Goal: Task Accomplishment & Management: Manage account settings

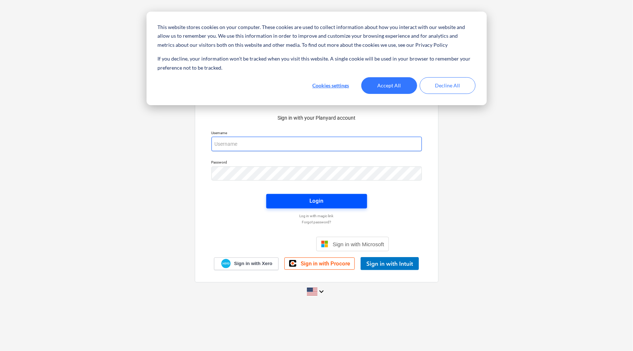
type input "[EMAIL_ADDRESS][DOMAIN_NAME]"
click at [295, 199] on span "Login" at bounding box center [316, 200] width 83 height 9
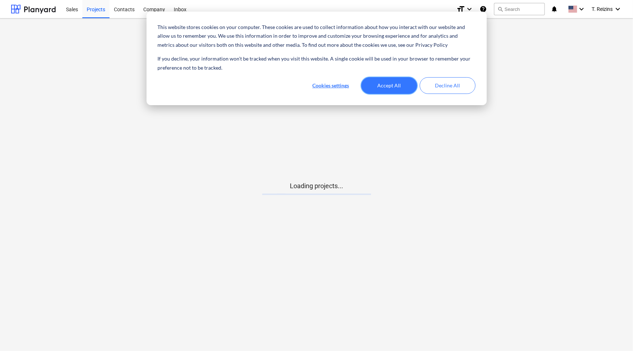
click at [381, 84] on button "Accept All" at bounding box center [390, 85] width 56 height 17
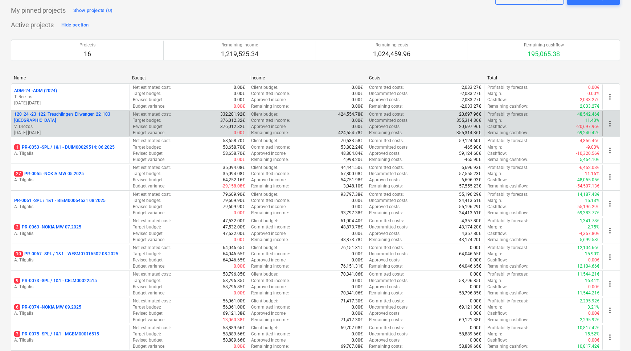
scroll to position [33, 0]
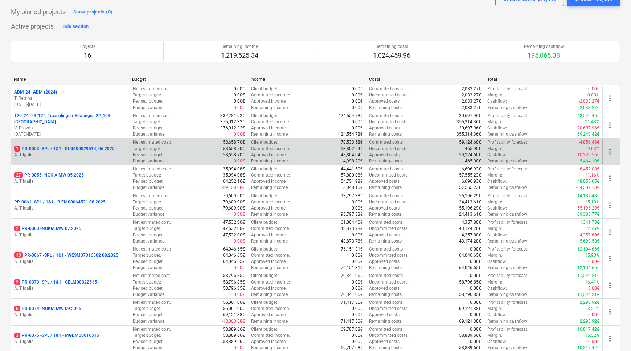
click at [77, 149] on p "1 PR-0053 - SPL / 1&1 - DUIM00029514; 06.2025" at bounding box center [64, 149] width 101 height 6
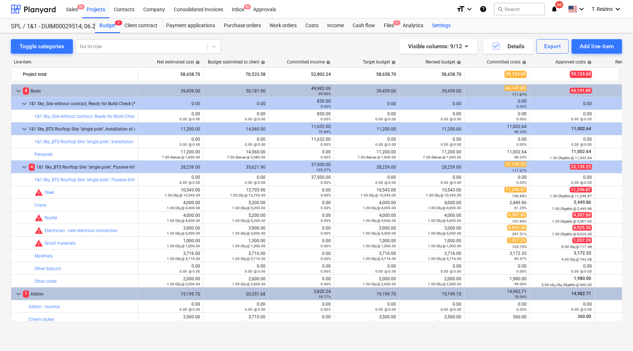
click at [438, 24] on div "Settings" at bounding box center [441, 26] width 27 height 15
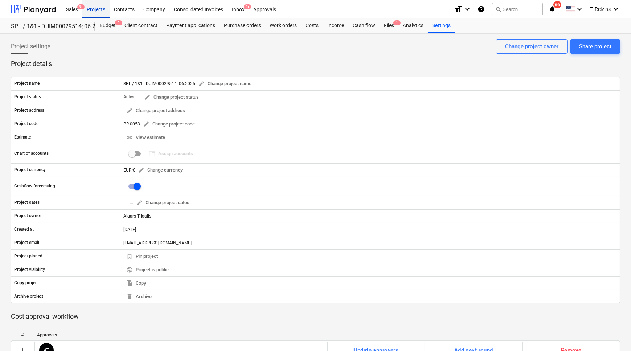
click at [97, 9] on div "Projects" at bounding box center [95, 9] width 27 height 19
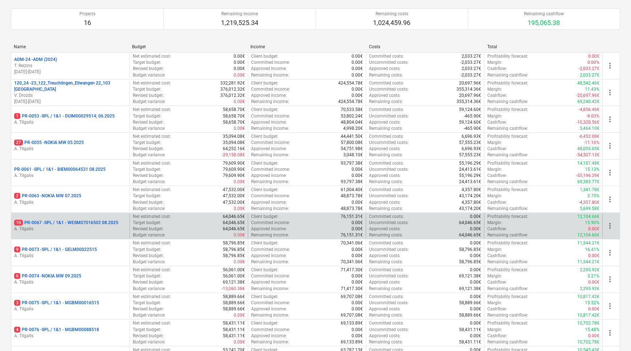
scroll to position [66, 0]
click at [78, 224] on p "10 PR-0067 - SPL / 1&1 - WESM07016502 08.2025" at bounding box center [66, 223] width 104 height 6
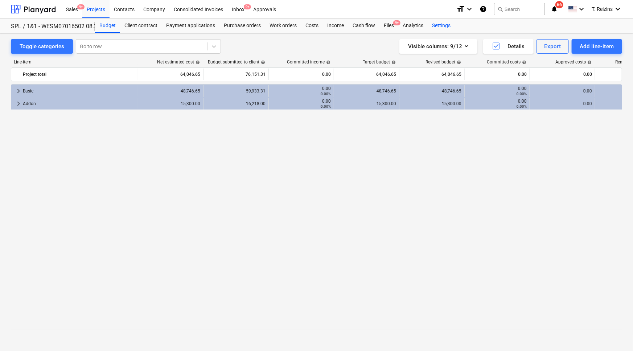
click at [444, 27] on div "Settings" at bounding box center [441, 26] width 27 height 15
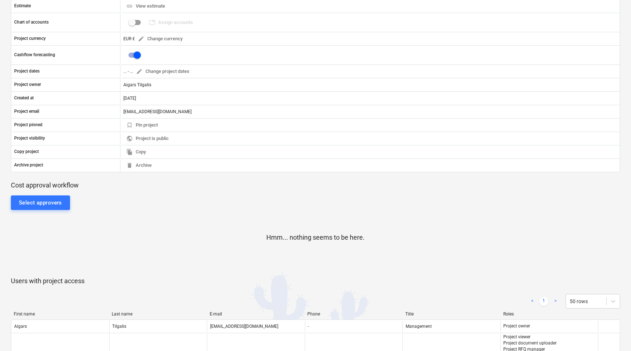
scroll to position [165, 0]
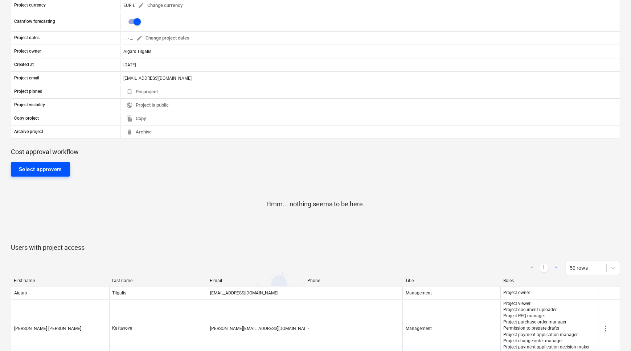
click at [55, 170] on div "Select approvers" at bounding box center [40, 169] width 43 height 9
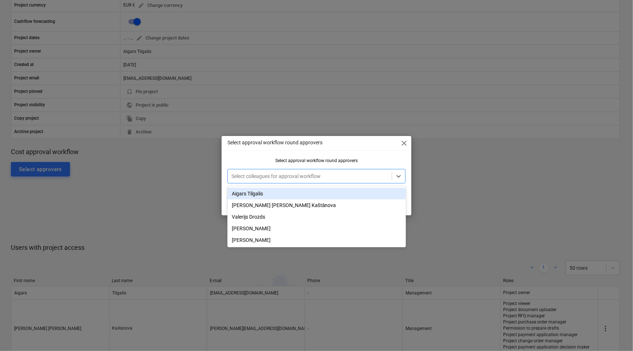
click at [339, 177] on div at bounding box center [310, 176] width 157 height 7
click at [266, 196] on div "Aigars Tilgalis" at bounding box center [317, 194] width 179 height 12
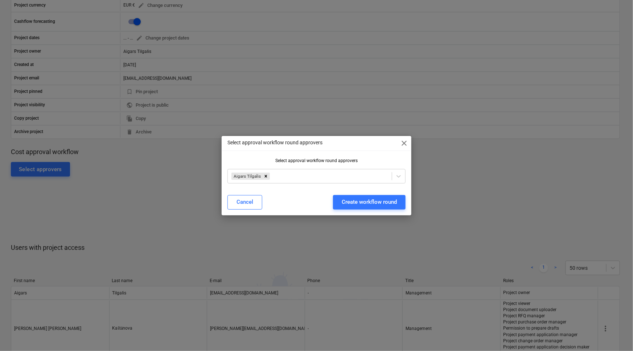
click at [192, 196] on div "Select approval workflow round approvers close Select approval workflow round a…" at bounding box center [316, 175] width 633 height 351
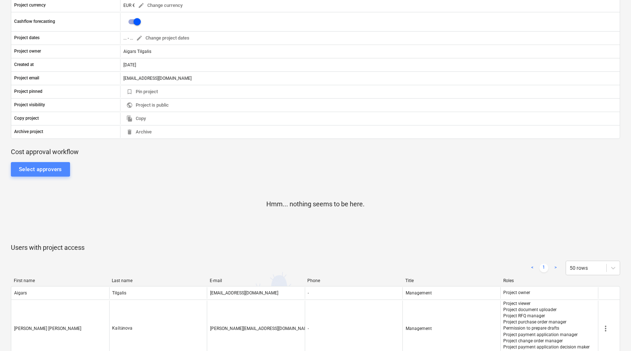
click at [33, 171] on div "Select approvers" at bounding box center [40, 169] width 43 height 9
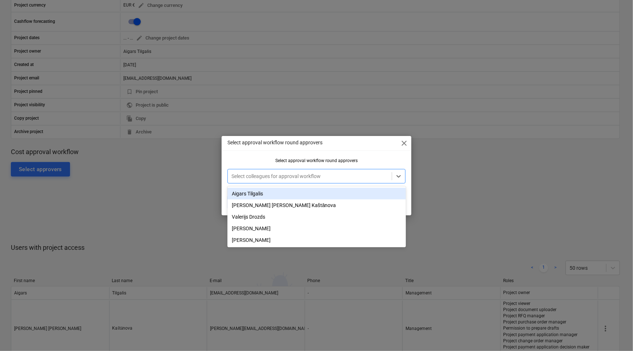
click at [258, 176] on div at bounding box center [310, 176] width 157 height 7
click at [253, 193] on div "Aigars Tilgalis" at bounding box center [317, 194] width 179 height 12
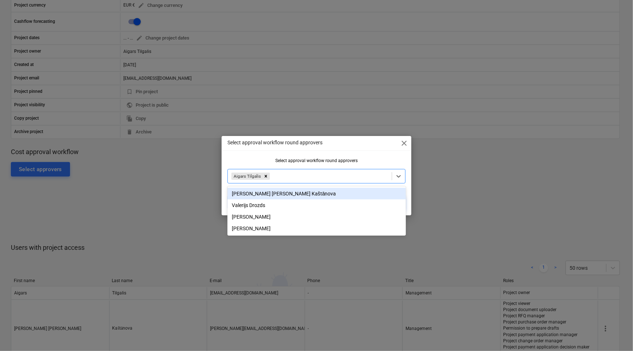
click at [458, 169] on div "Select approval workflow round approvers close Select approval workflow round a…" at bounding box center [316, 175] width 633 height 351
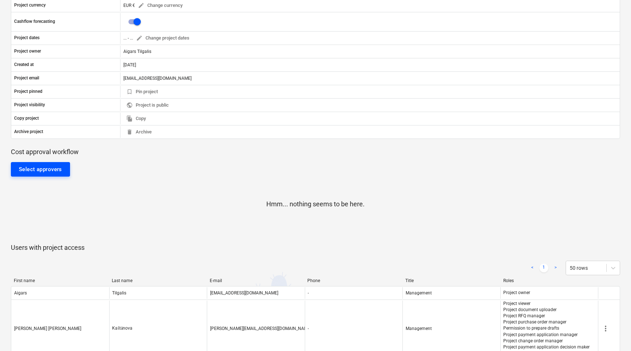
click at [32, 168] on div "Select approvers" at bounding box center [40, 169] width 43 height 9
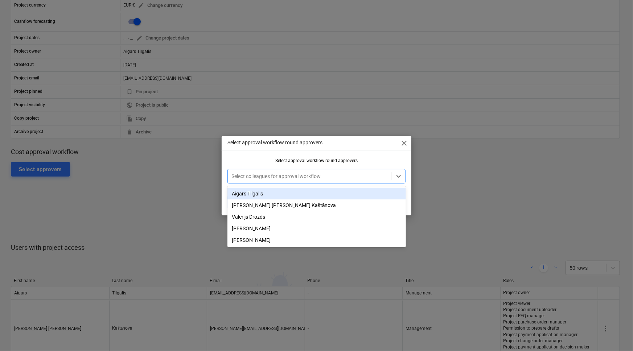
click at [289, 176] on div at bounding box center [310, 176] width 157 height 7
click at [262, 196] on div "Aigars Tilgalis" at bounding box center [317, 194] width 179 height 12
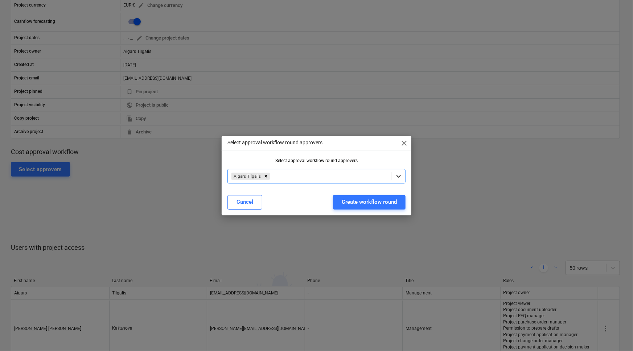
click at [400, 175] on icon at bounding box center [398, 176] width 7 height 7
click at [370, 204] on div "Create workflow round" at bounding box center [369, 201] width 55 height 9
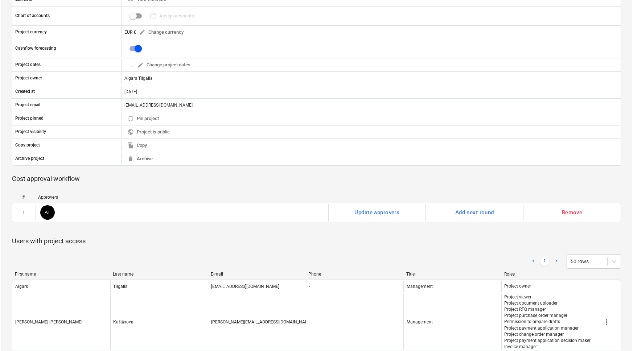
scroll to position [0, 0]
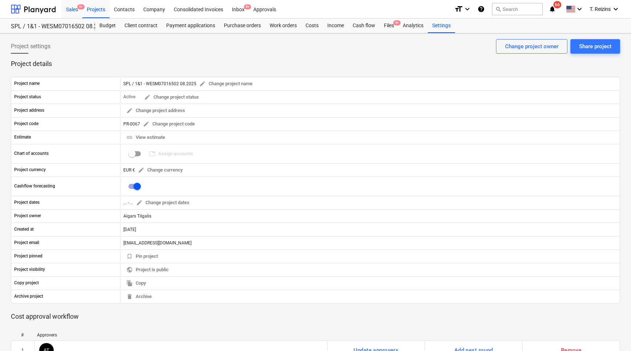
click at [74, 10] on div "Sales 9+" at bounding box center [72, 9] width 21 height 19
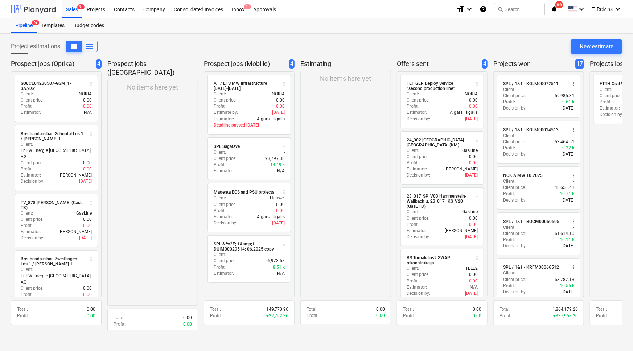
click at [43, 12] on div at bounding box center [33, 9] width 45 height 18
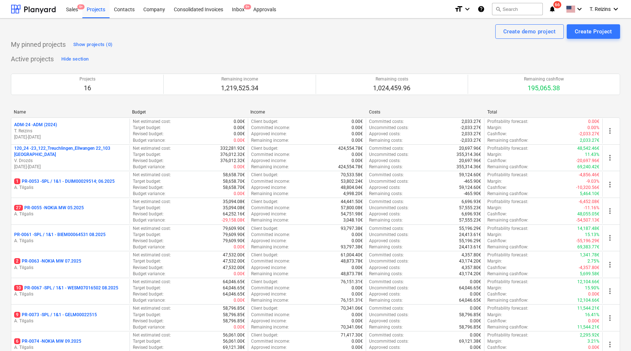
click at [117, 28] on div "Create demo project Create Project" at bounding box center [315, 31] width 609 height 15
click at [148, 10] on div "Company" at bounding box center [154, 9] width 30 height 19
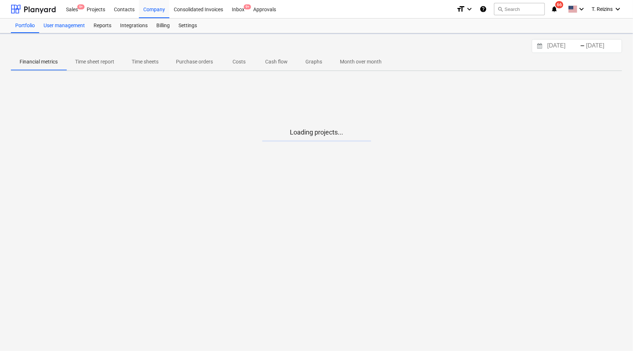
click at [57, 25] on div "User management" at bounding box center [64, 26] width 50 height 15
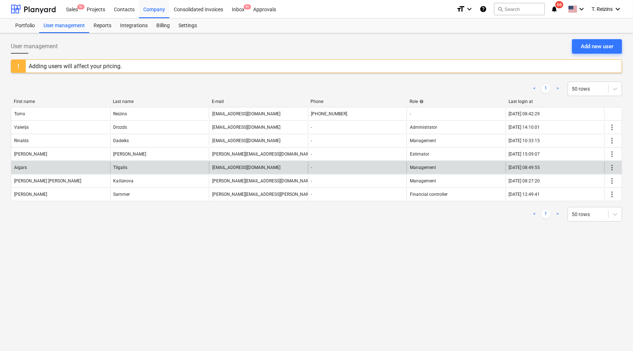
click at [612, 167] on span "more_vert" at bounding box center [612, 167] width 9 height 9
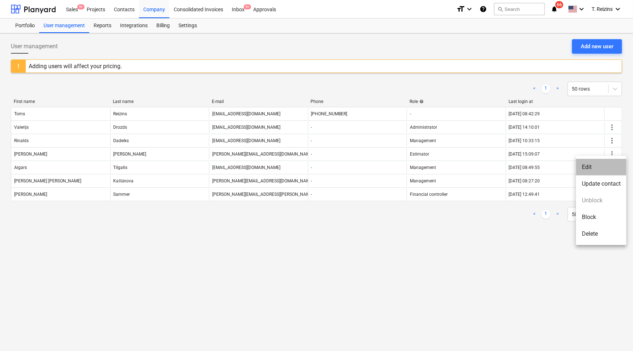
click at [591, 170] on li "Edit" at bounding box center [601, 167] width 50 height 17
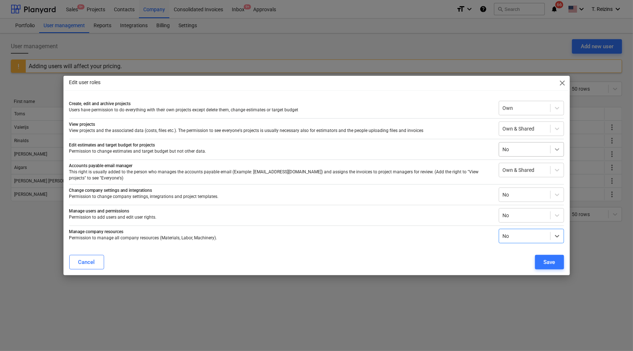
click at [553, 151] on div at bounding box center [557, 149] width 13 height 13
click at [529, 152] on div at bounding box center [525, 149] width 44 height 7
click at [548, 197] on div "No" at bounding box center [524, 195] width 51 height 10
click at [524, 226] on div "Yes" at bounding box center [531, 222] width 65 height 12
click at [524, 235] on div at bounding box center [525, 236] width 44 height 7
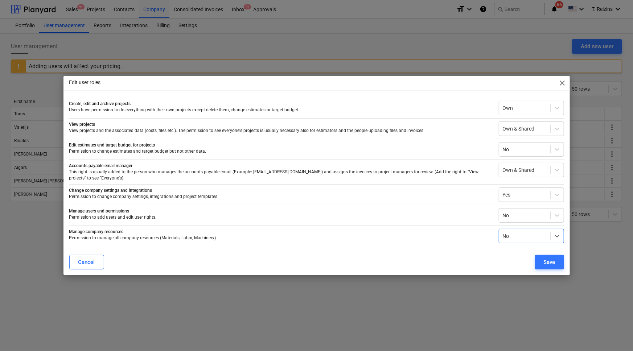
click at [524, 235] on div at bounding box center [525, 236] width 44 height 7
click at [555, 260] on div "Save" at bounding box center [550, 262] width 12 height 9
